Goal: Task Accomplishment & Management: Use online tool/utility

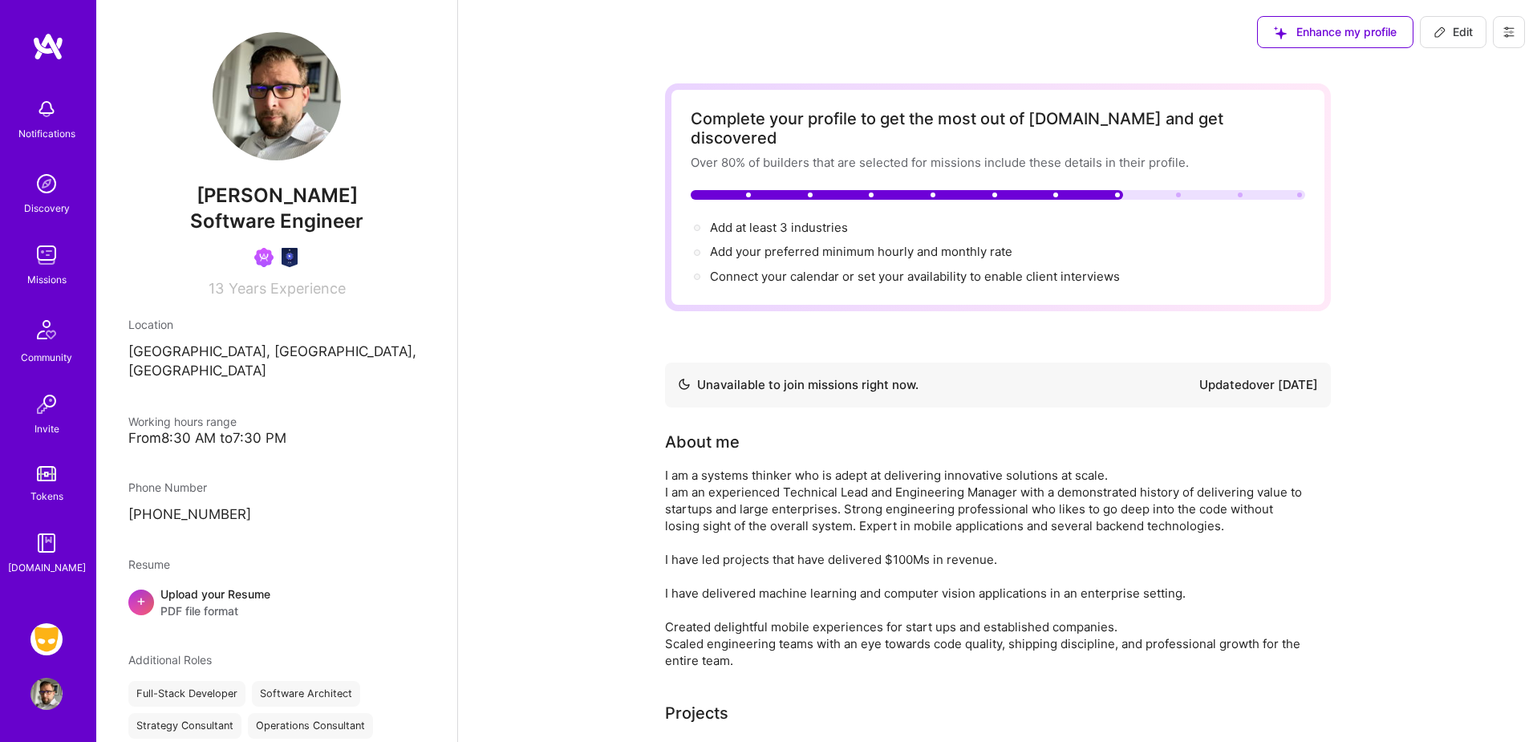
click at [52, 636] on img at bounding box center [46, 639] width 32 height 32
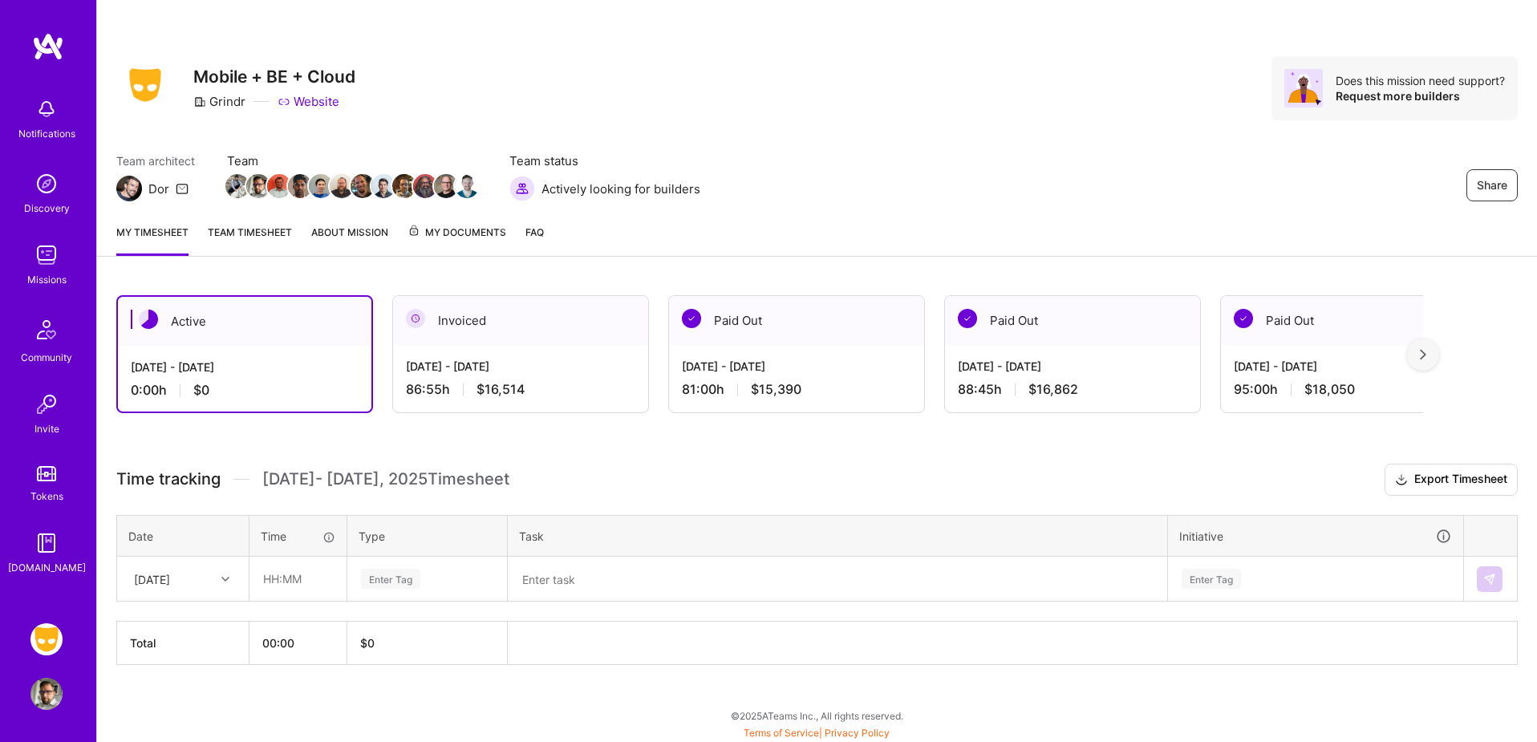
click at [573, 377] on div "[DATE] - [DATE] 86:55 h $16,514" at bounding box center [520, 378] width 255 height 66
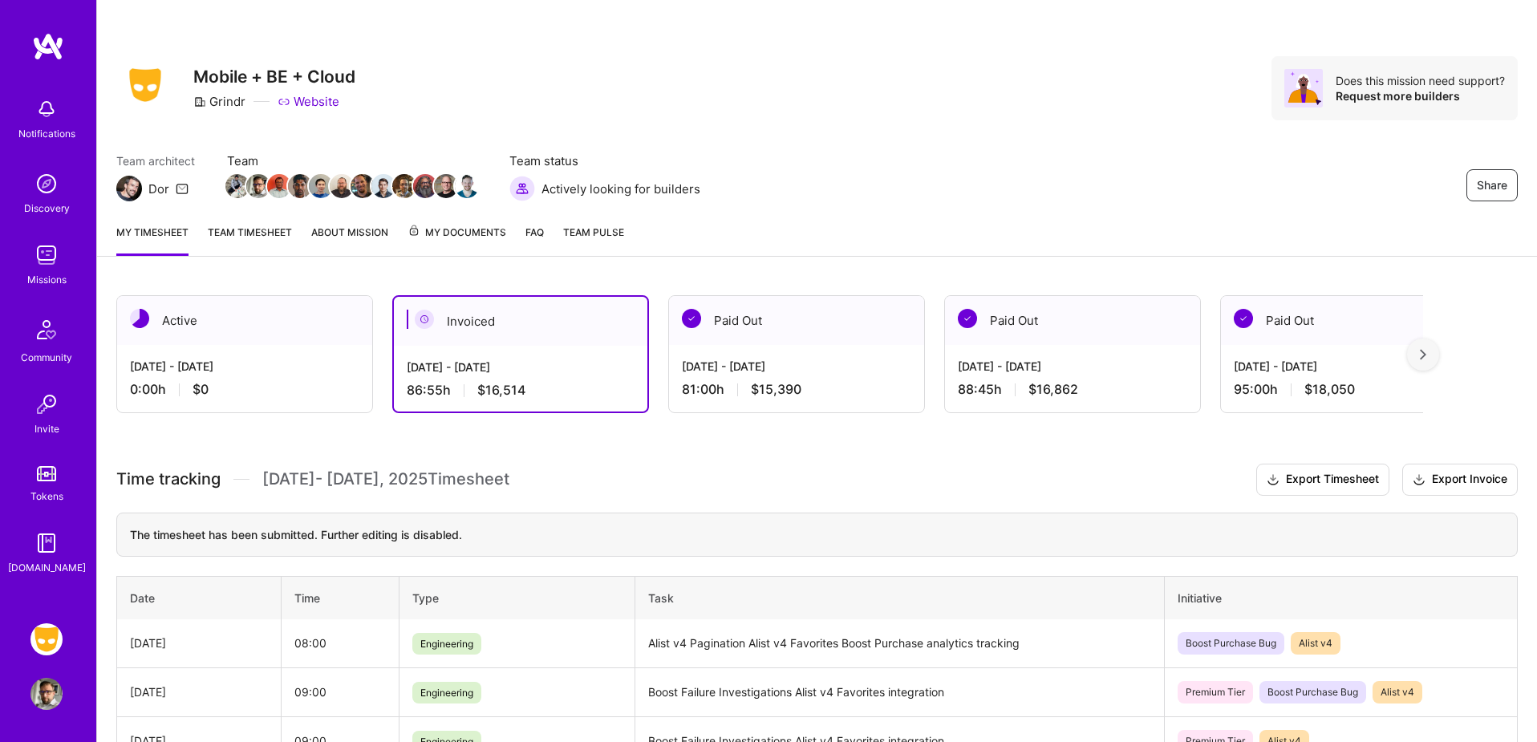
click at [317, 393] on div "0:00 h $0" at bounding box center [244, 389] width 229 height 17
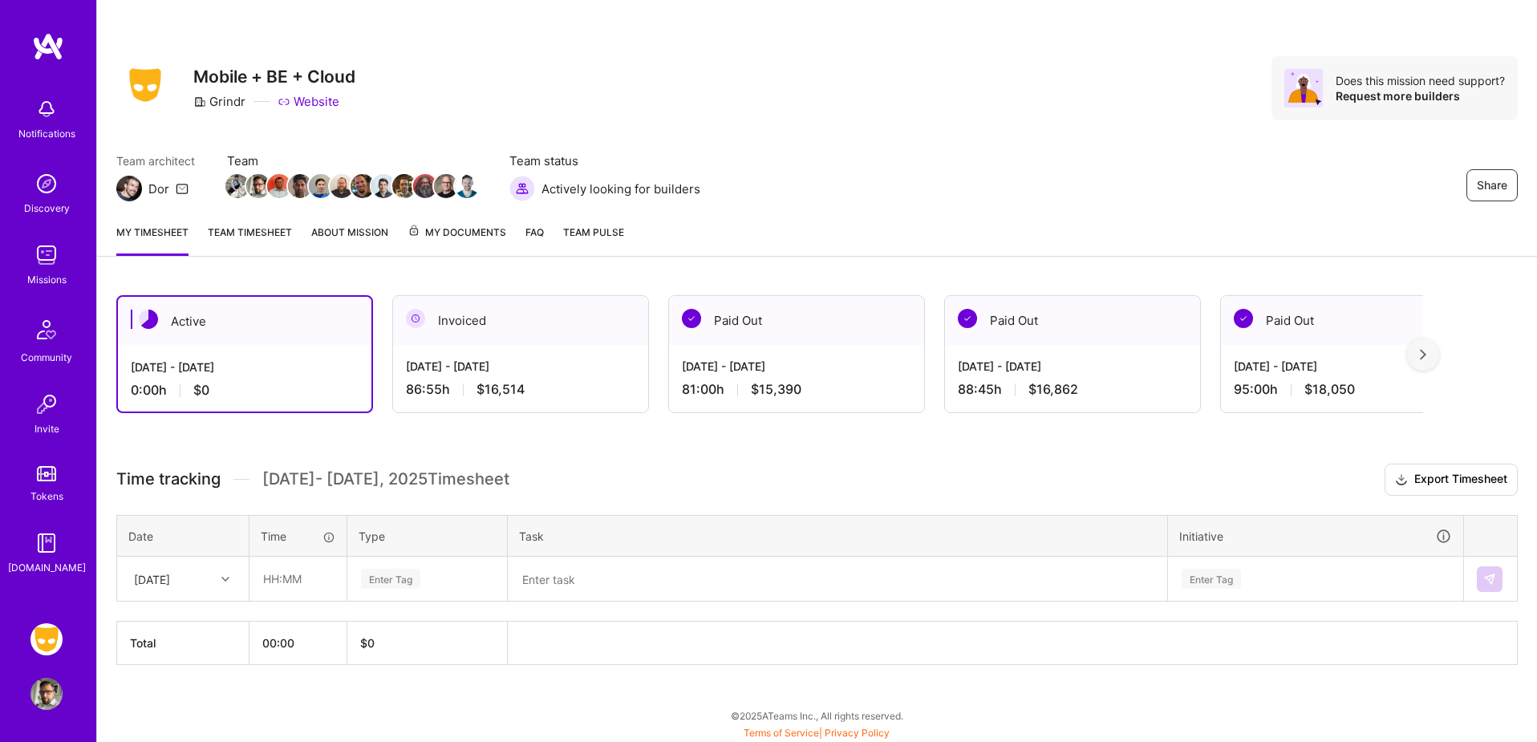
scroll to position [2, 0]
click at [265, 650] on th "00:00" at bounding box center [298, 641] width 98 height 43
click at [279, 574] on input "text" at bounding box center [297, 577] width 95 height 43
click at [564, 348] on div "[DATE] - [DATE] 86:55 h $16,514" at bounding box center [520, 376] width 255 height 66
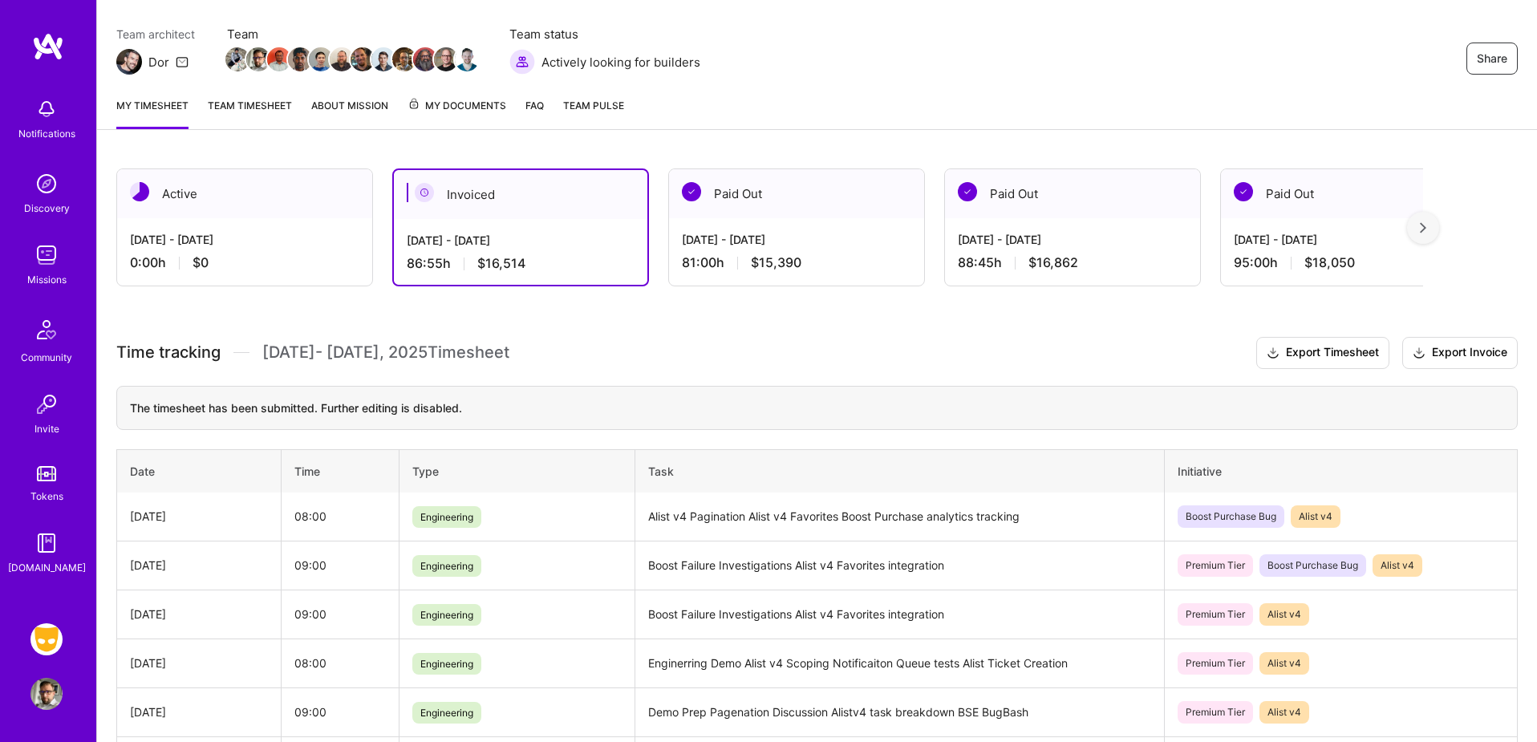
scroll to position [124, 0]
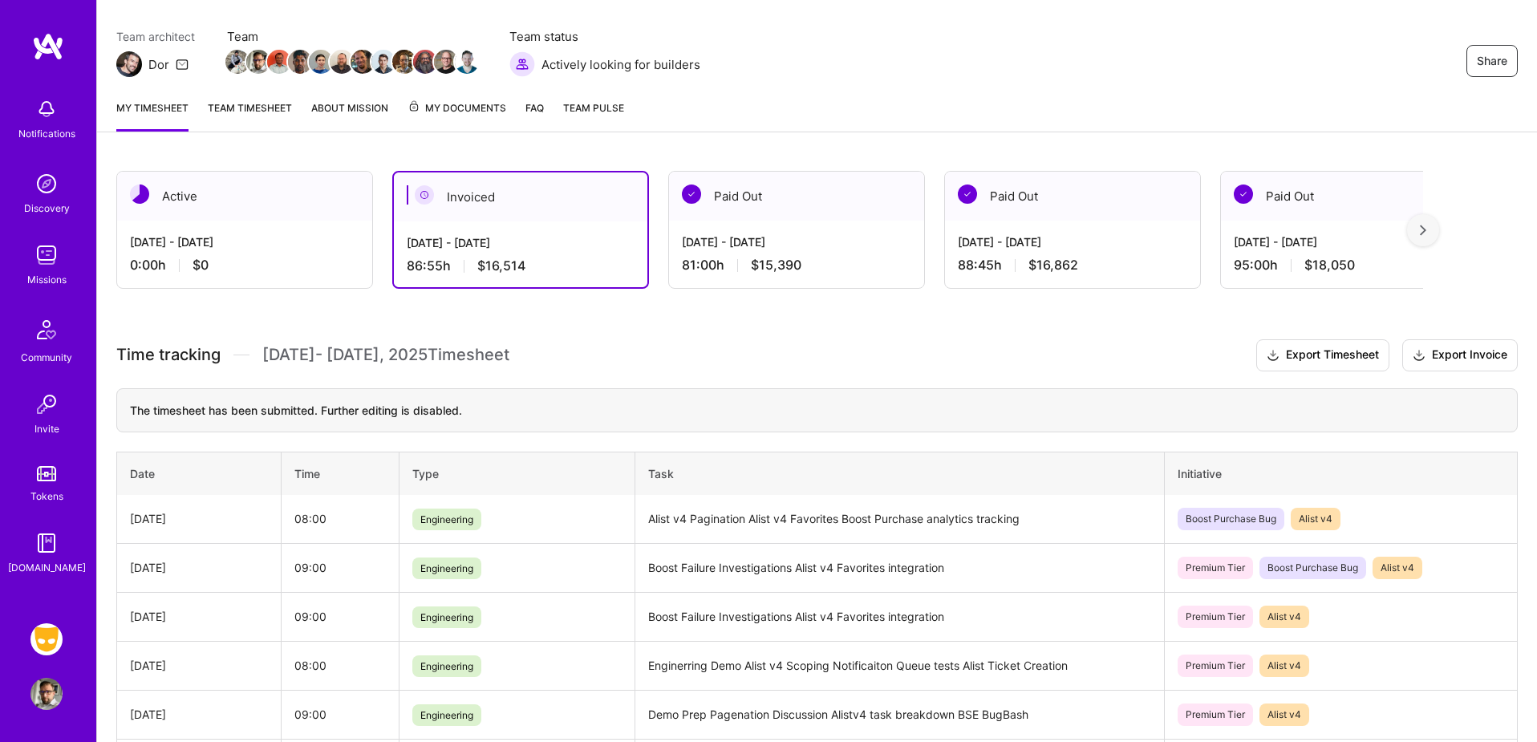
click at [286, 209] on div "Active" at bounding box center [244, 196] width 255 height 49
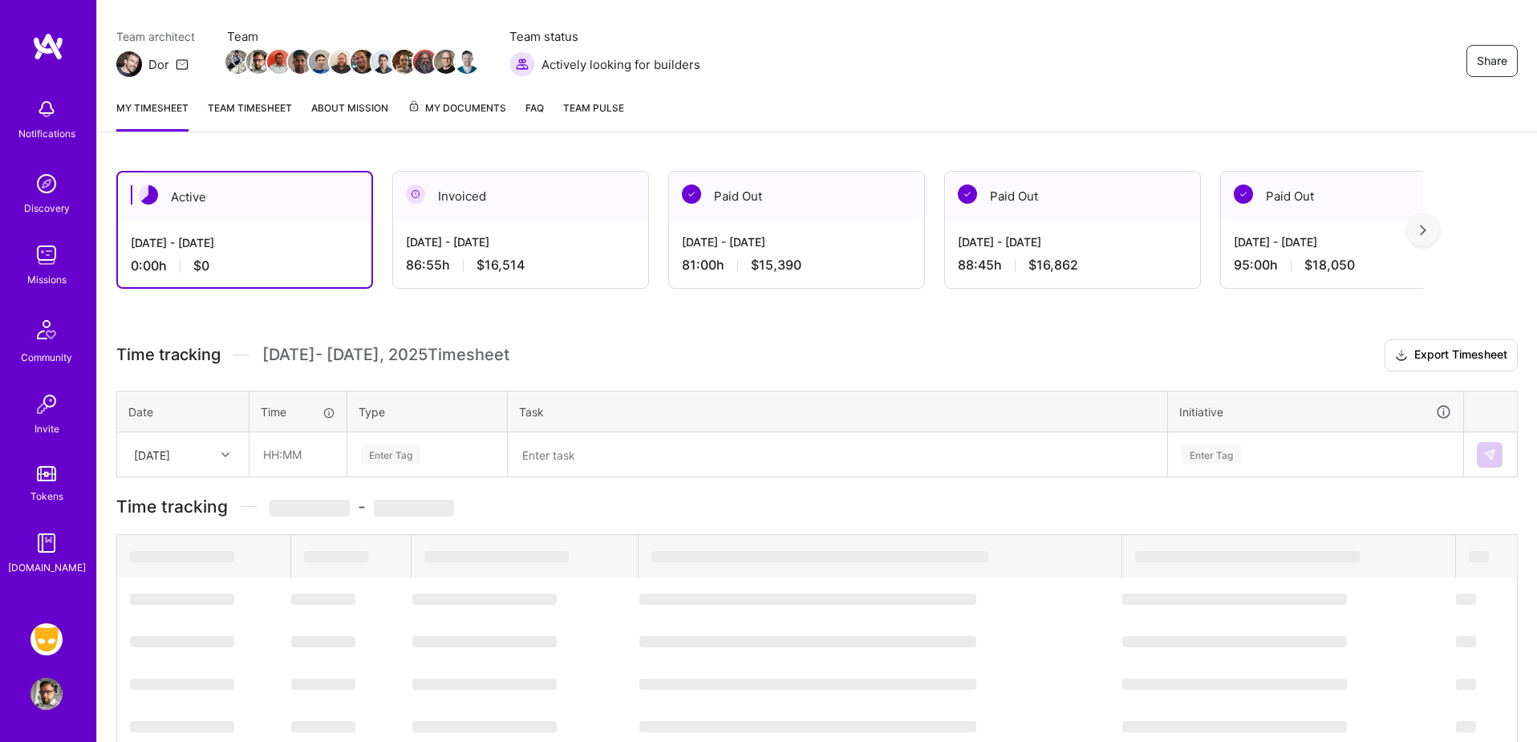
scroll to position [2, 0]
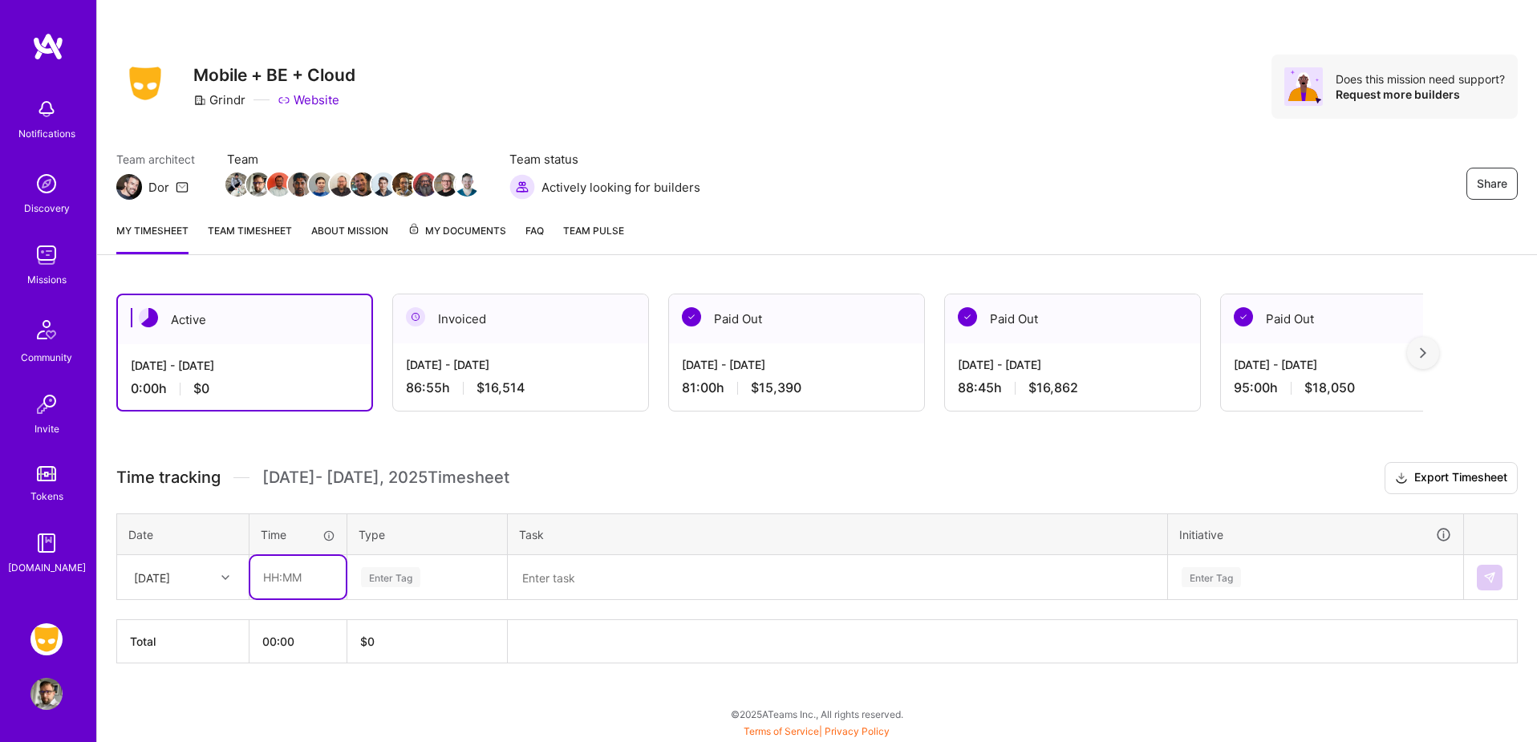
click at [297, 582] on input "text" at bounding box center [297, 577] width 95 height 43
type input "08:00"
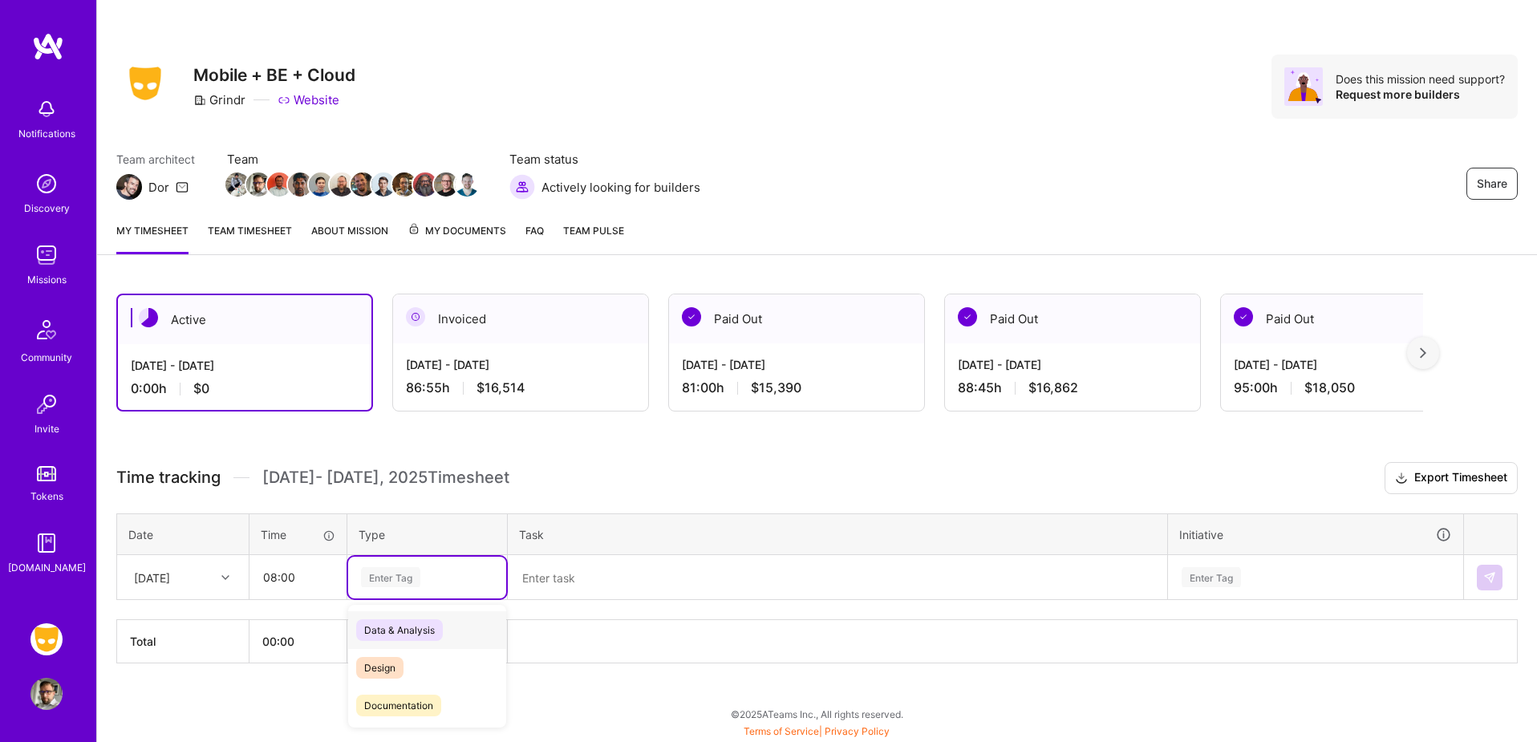
click at [431, 637] on span "Data & Analysis" at bounding box center [399, 630] width 87 height 22
click at [568, 572] on textarea at bounding box center [837, 578] width 656 height 42
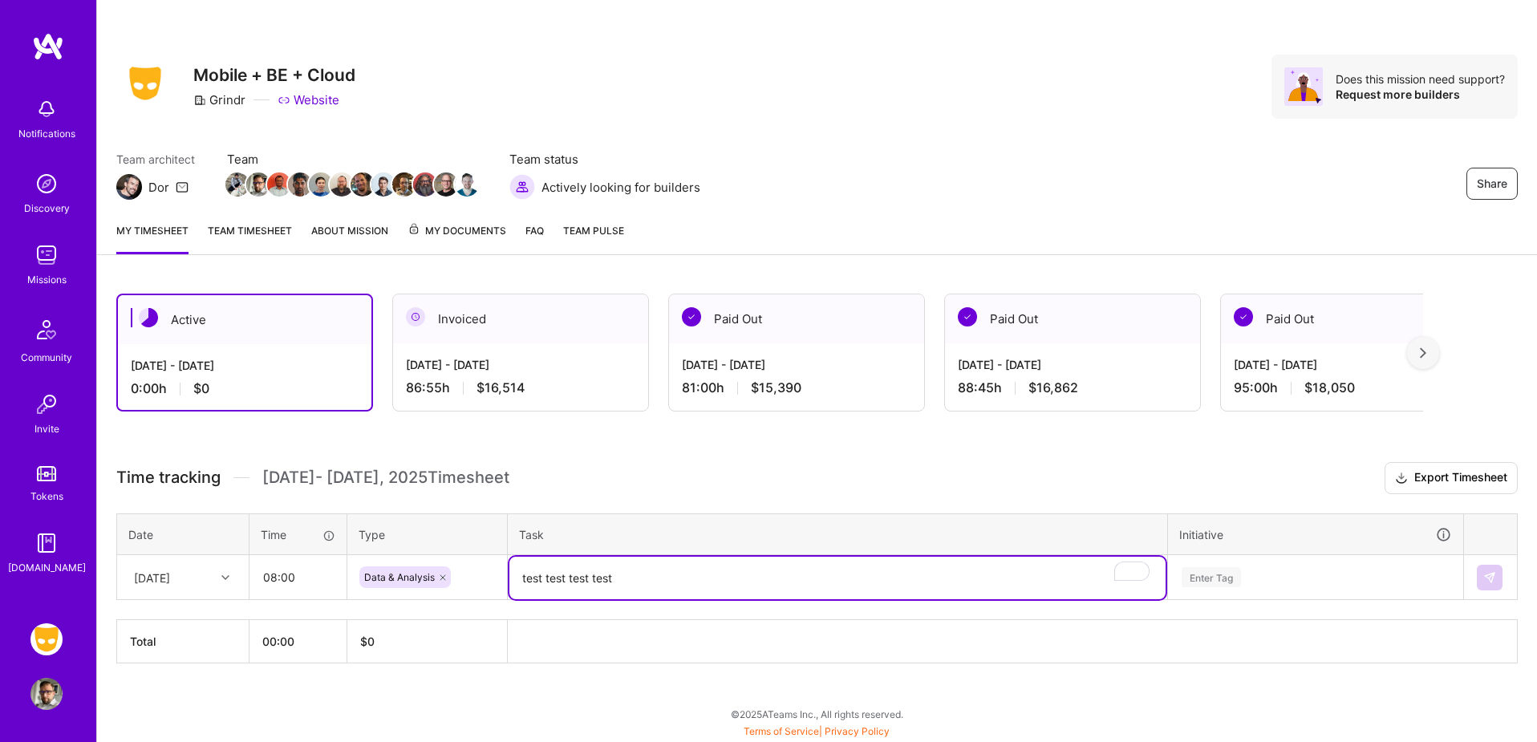
type textarea "test test test test"
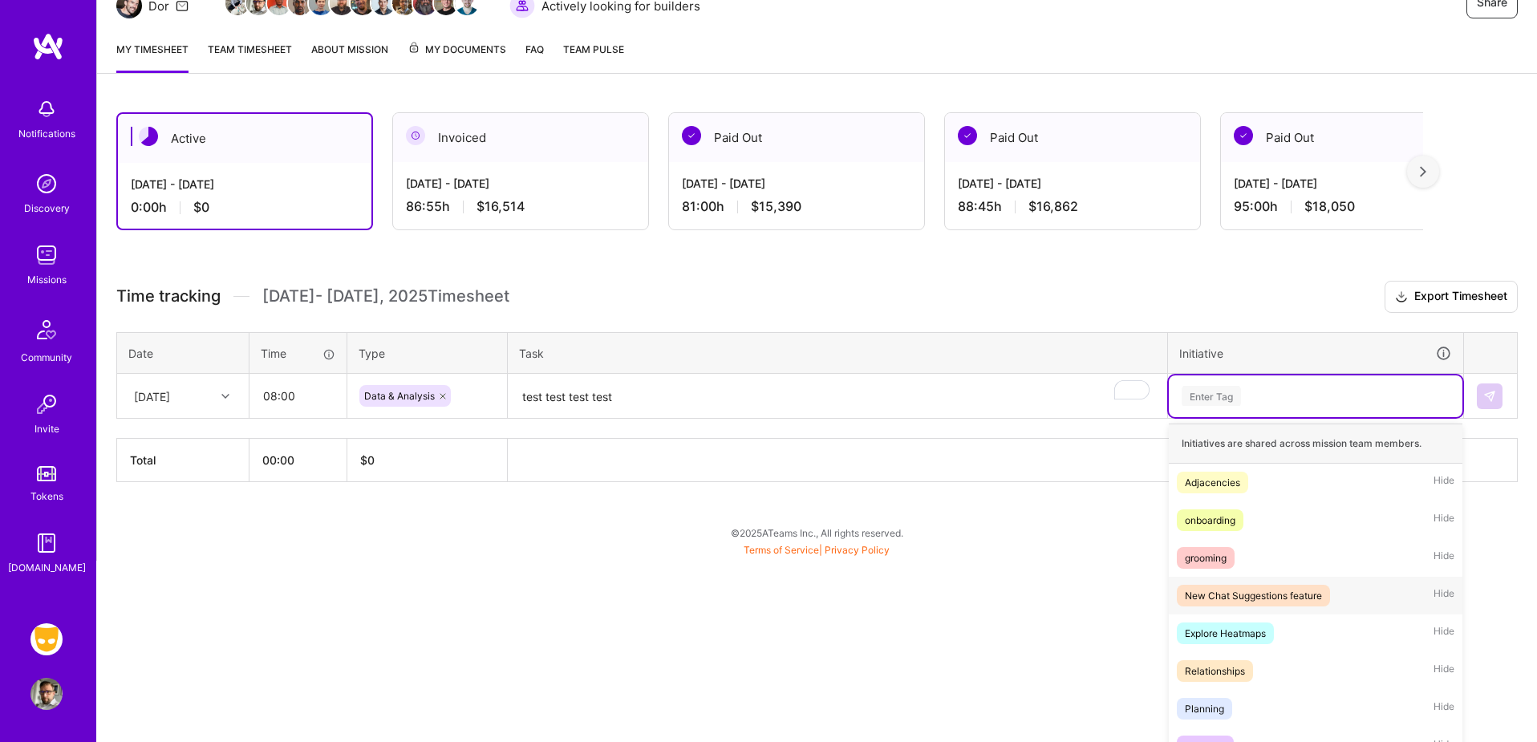
click at [1303, 417] on div "option New Chat Suggestions feature focused, 4 of 39. 39 results available. Use…" at bounding box center [1316, 396] width 294 height 42
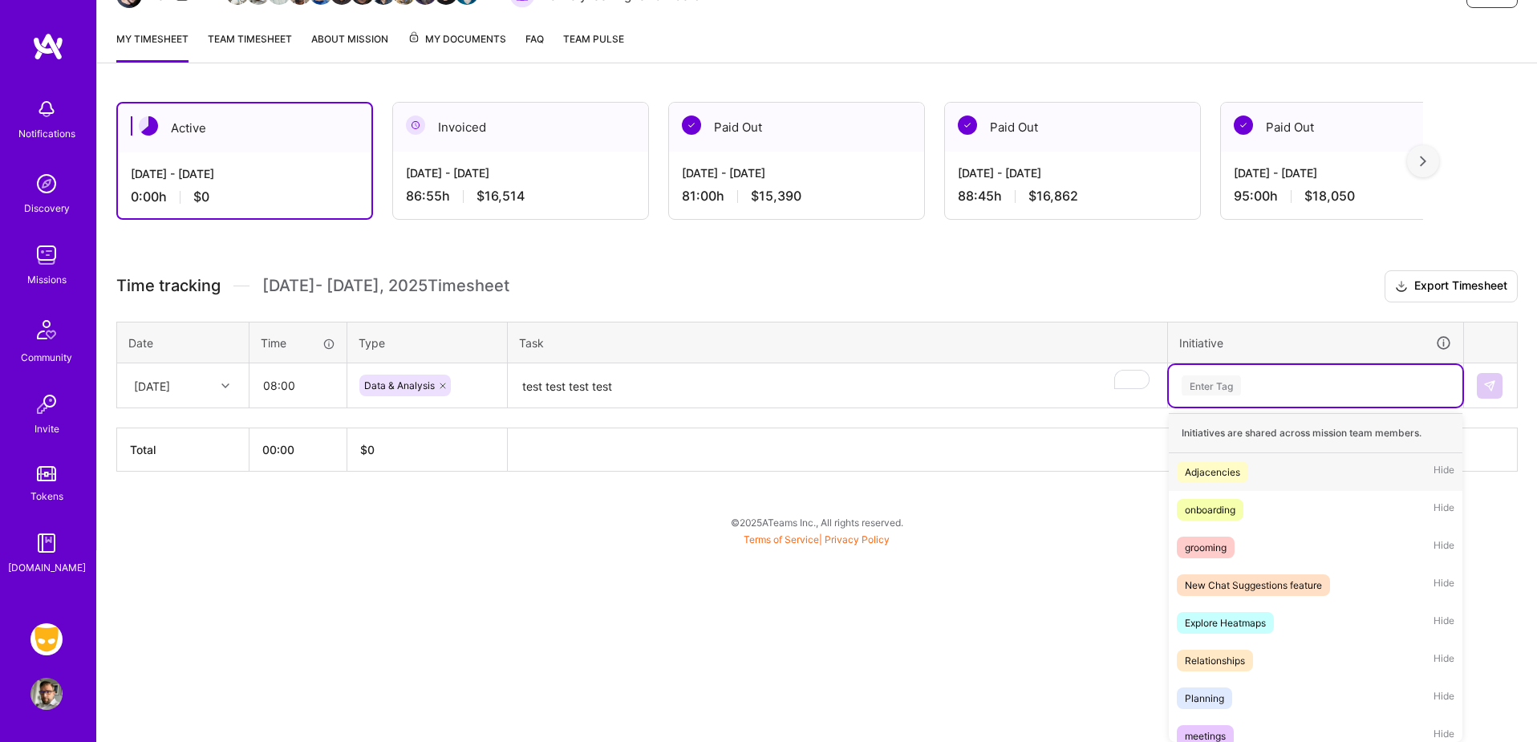
click at [1241, 486] on div "Adjacencies Hide" at bounding box center [1316, 472] width 294 height 38
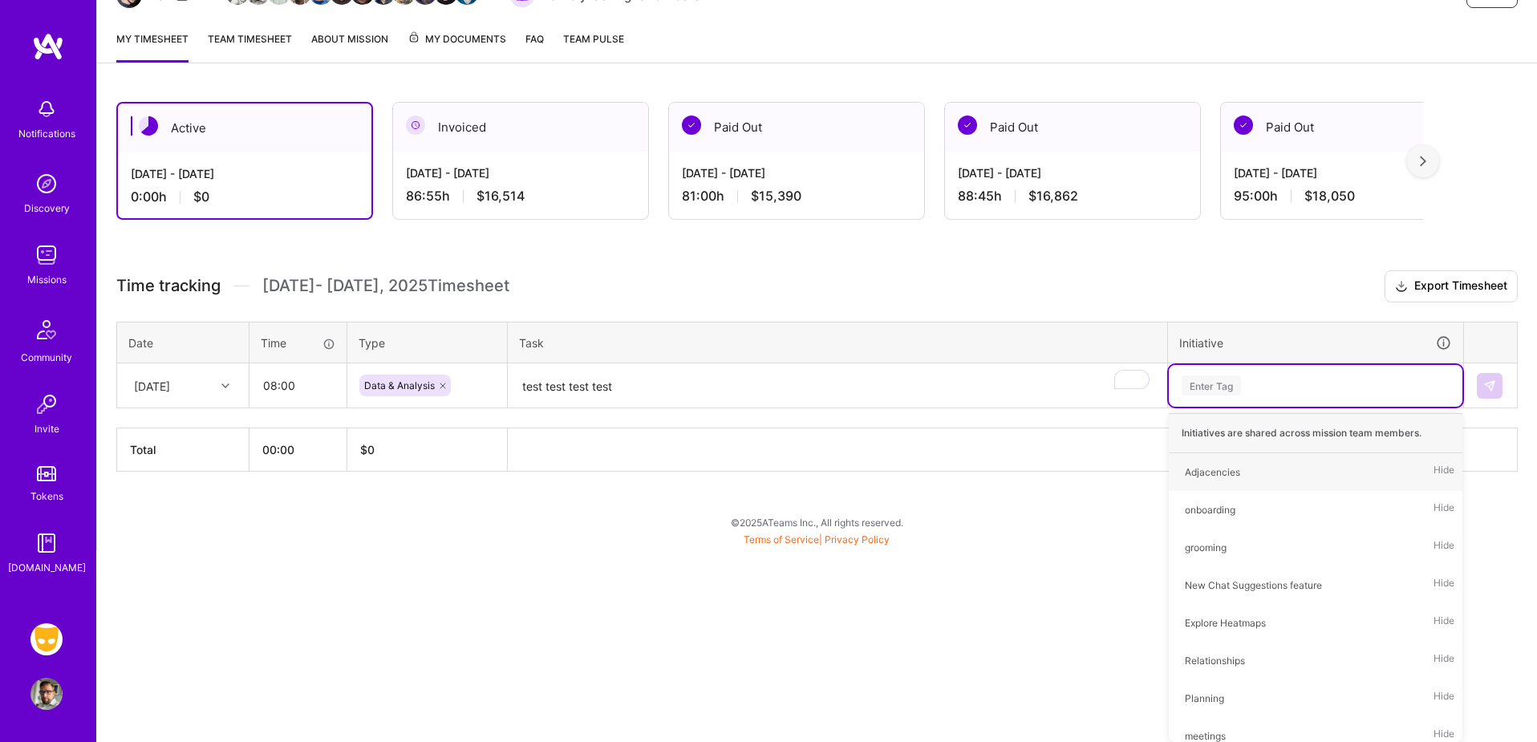
scroll to position [2, 0]
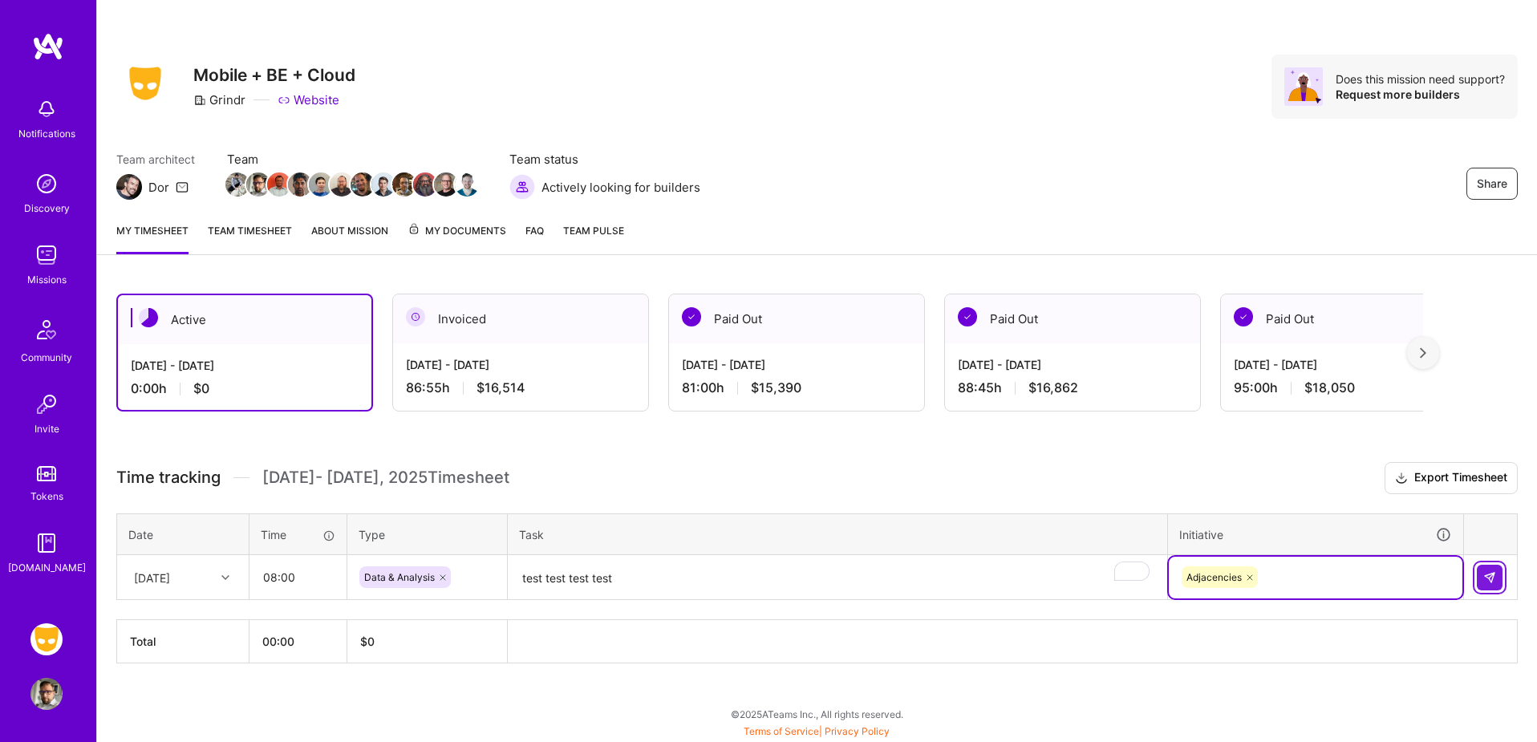
click at [1489, 579] on img at bounding box center [1489, 577] width 13 height 13
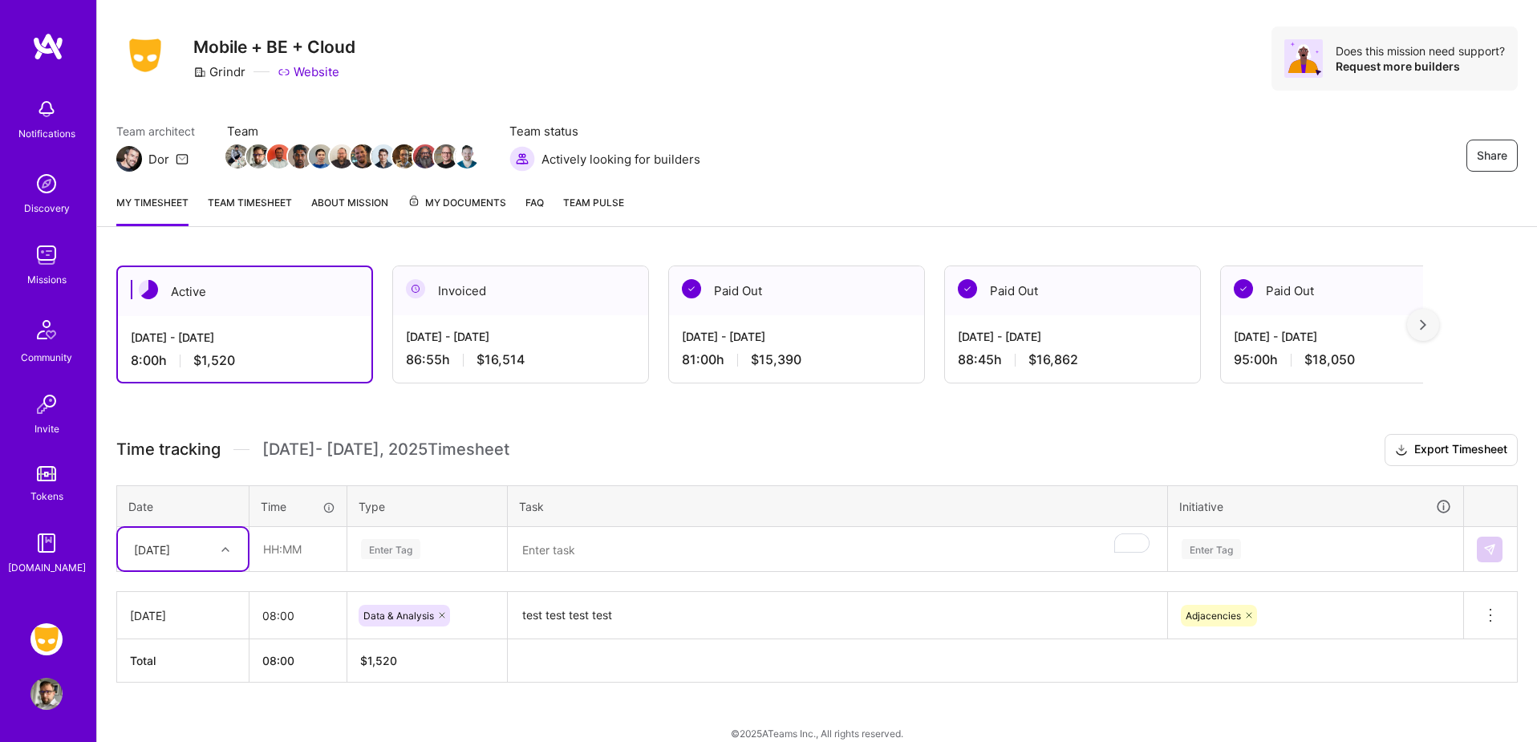
scroll to position [49, 0]
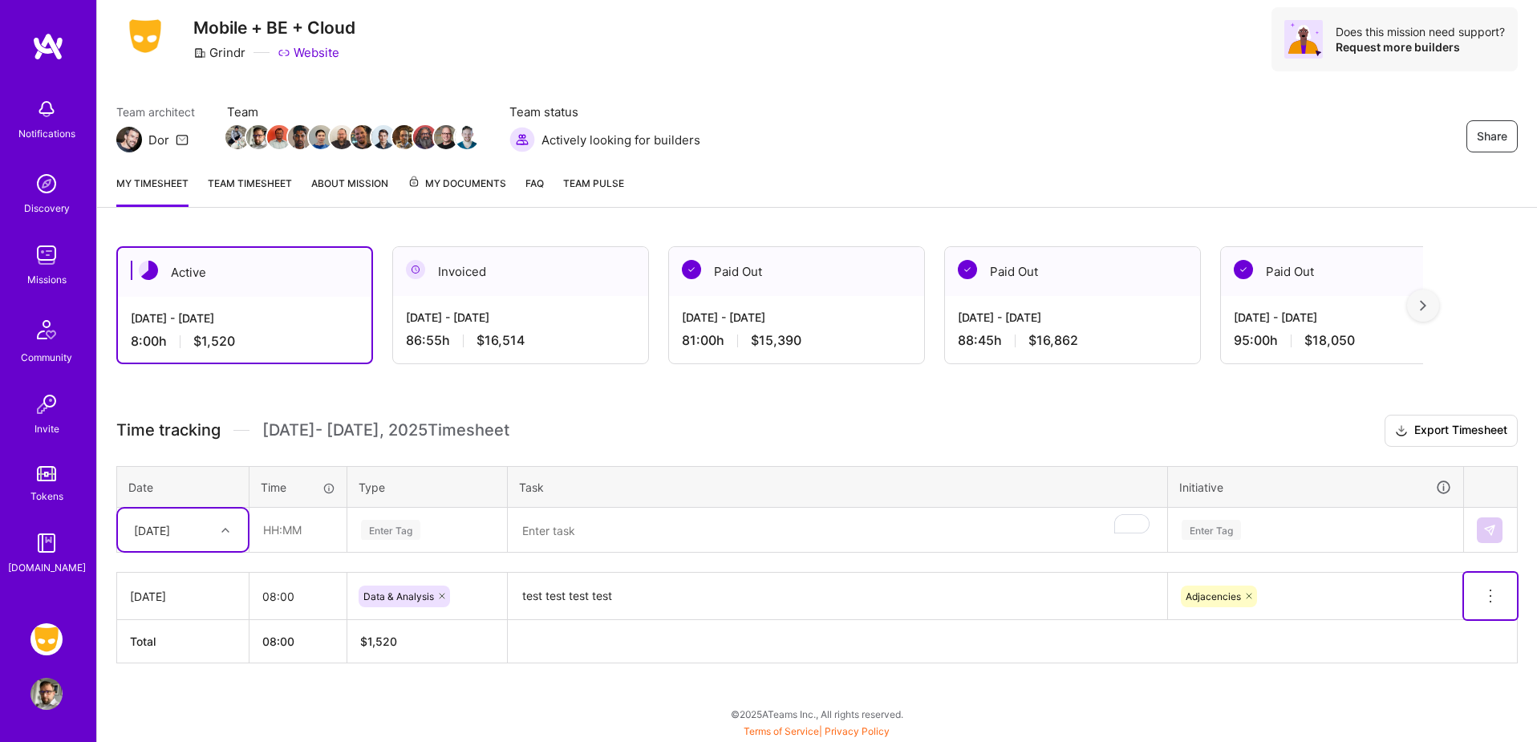
click at [1484, 595] on icon at bounding box center [1490, 595] width 19 height 19
click at [1471, 617] on button "Delete row" at bounding box center [1450, 623] width 83 height 39
